Goal: Task Accomplishment & Management: Manage account settings

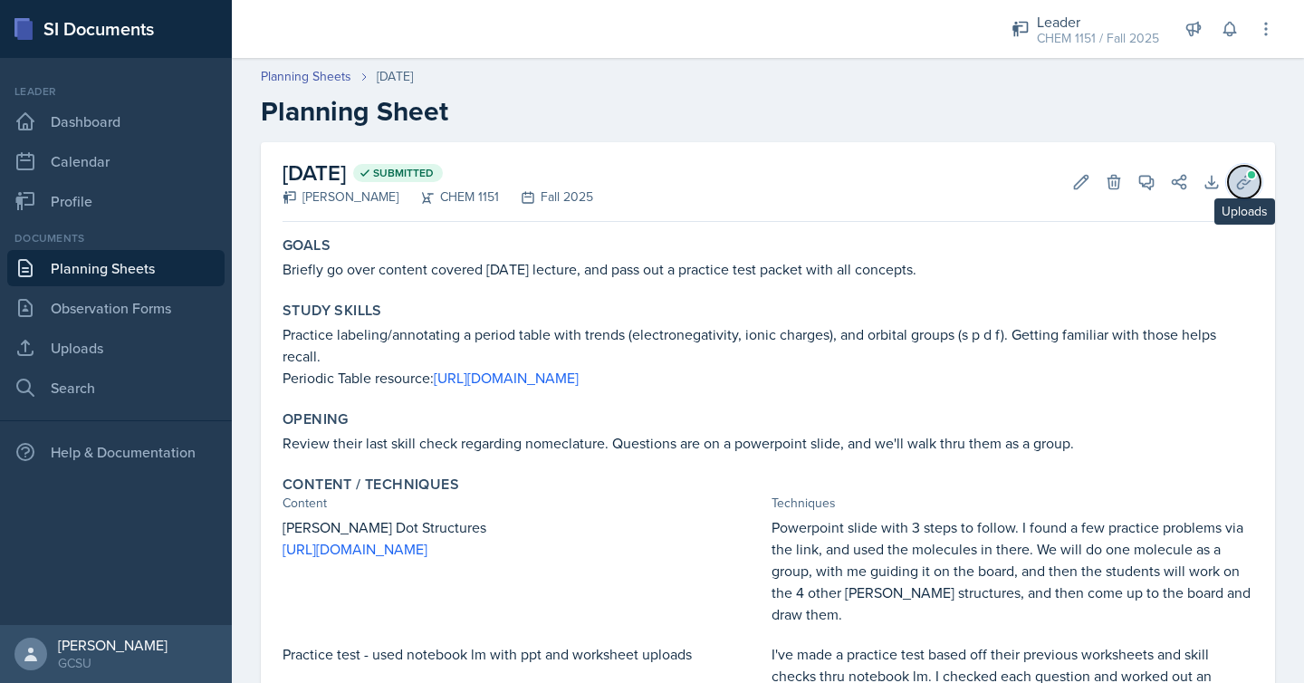
click at [1239, 176] on icon at bounding box center [1244, 182] width 18 height 18
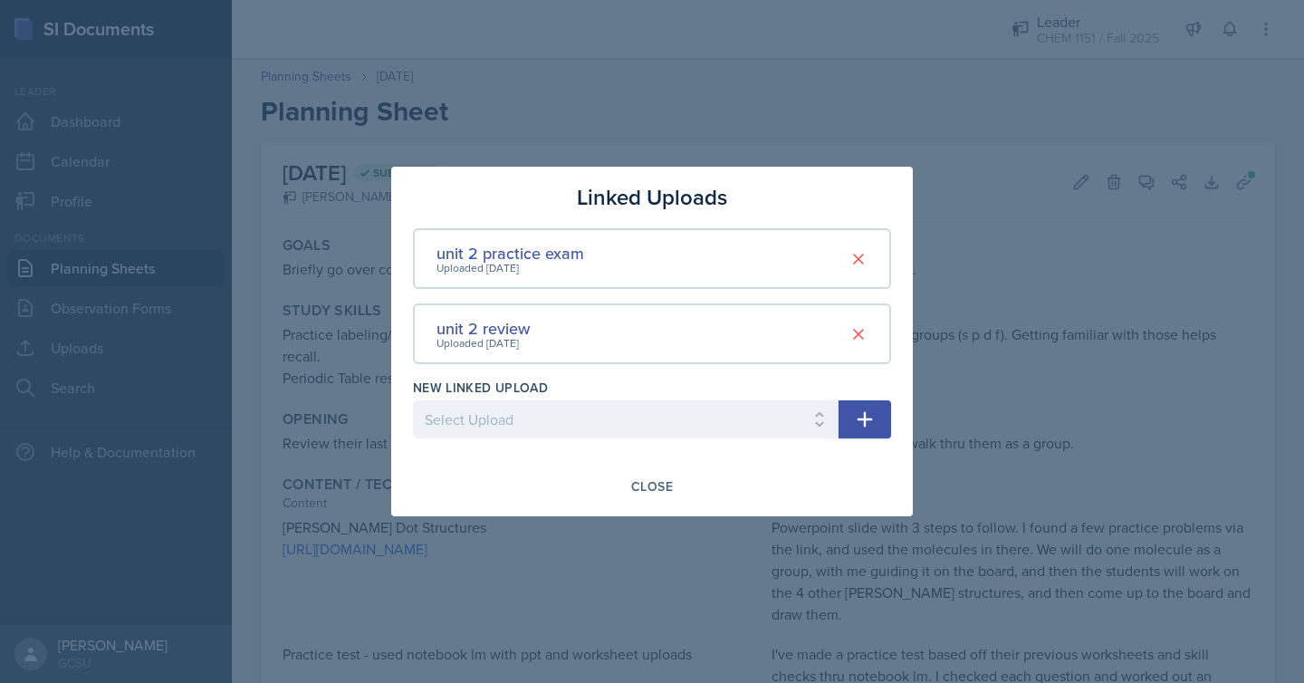
click at [1021, 199] on div at bounding box center [652, 341] width 1304 height 683
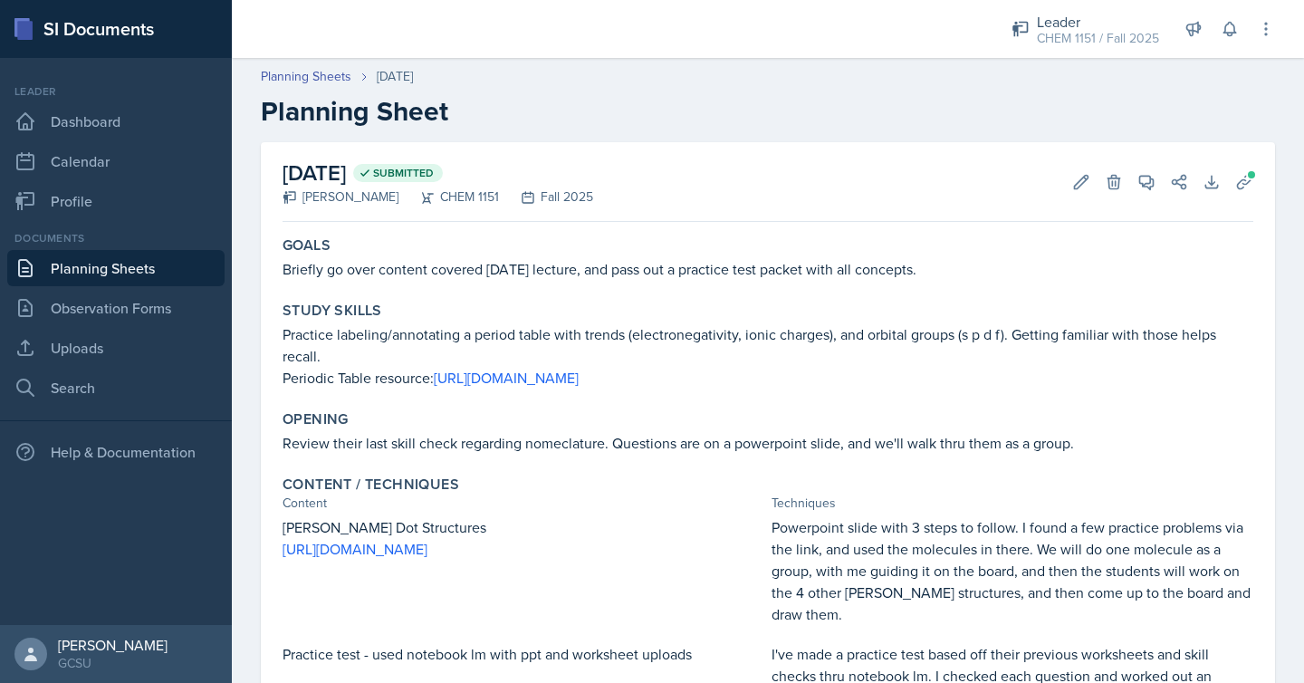
click at [1083, 163] on div "October 1st, 2025 Submitted Odeya Atar CHEM 1151 Fall 2025 Edit Delete View Com…" at bounding box center [767, 182] width 971 height 80
click at [1083, 170] on button "Edit" at bounding box center [1081, 182] width 33 height 33
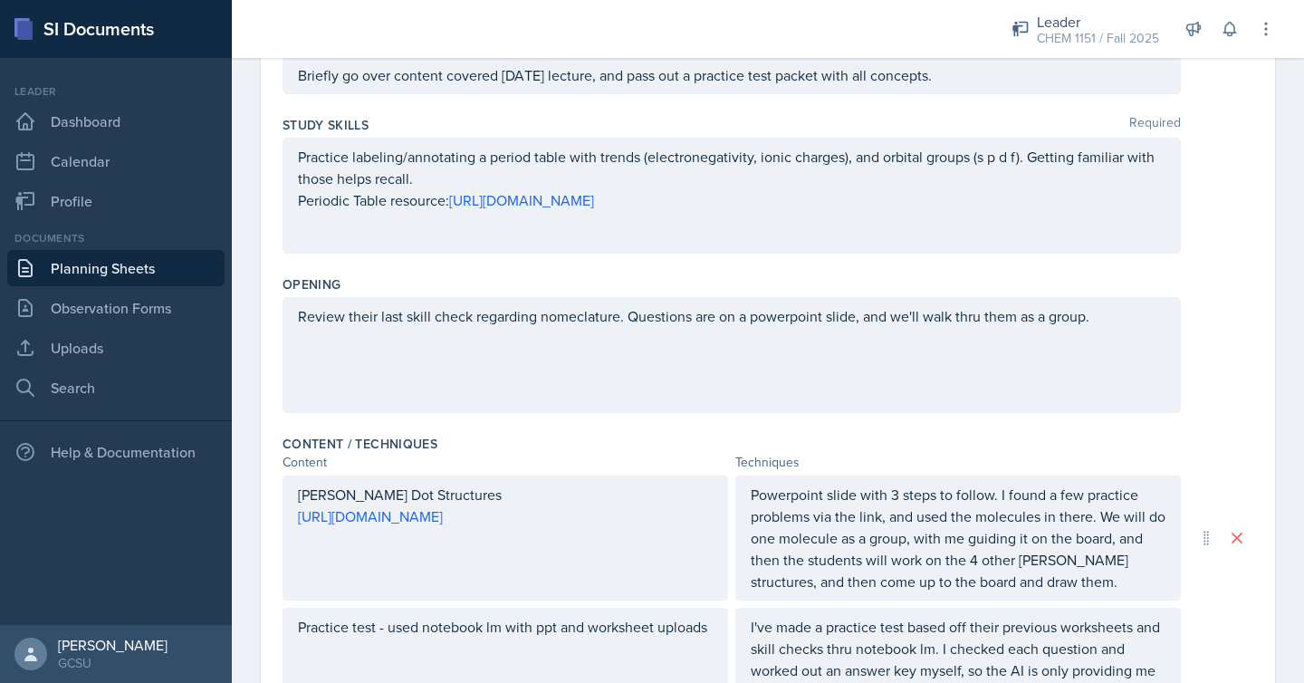
scroll to position [731, 0]
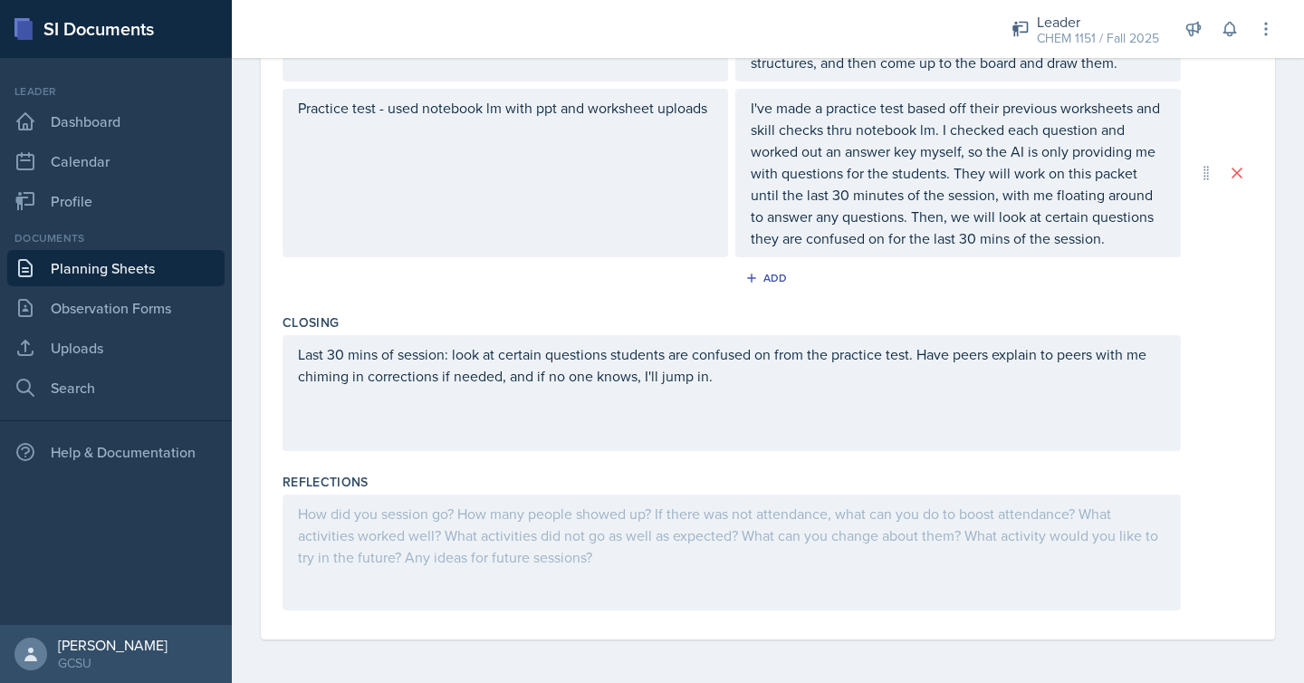
click at [742, 560] on div at bounding box center [731, 552] width 898 height 116
